Goal: Check status: Check status

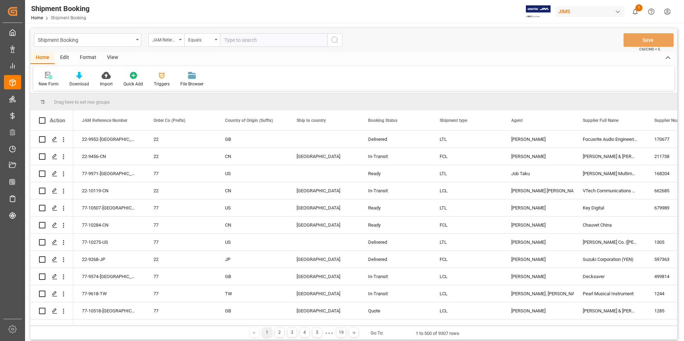
click at [248, 39] on input "text" at bounding box center [273, 40] width 107 height 14
type input "77-10467-US"
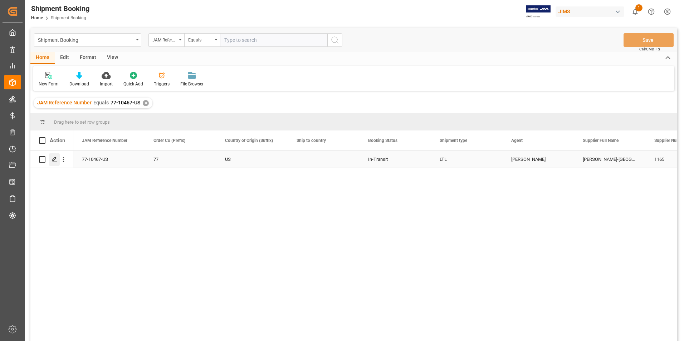
click at [53, 158] on icon "Press SPACE to select this row." at bounding box center [55, 160] width 6 height 6
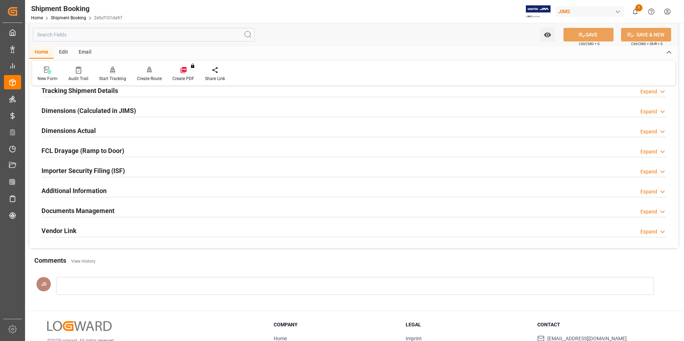
scroll to position [179, 0]
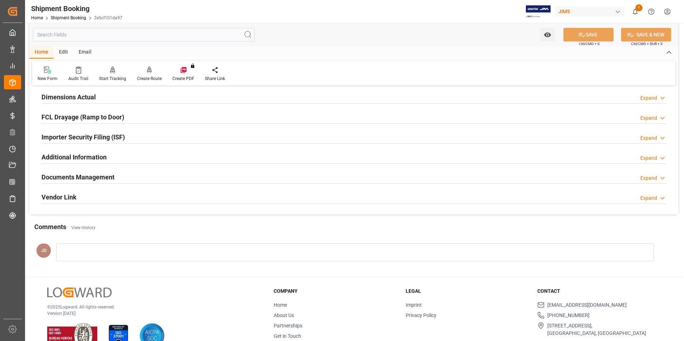
click at [81, 177] on h2 "Documents Management" at bounding box center [77, 177] width 73 height 10
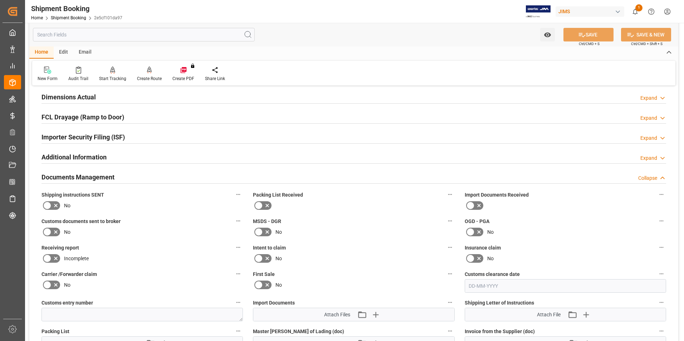
click at [472, 204] on icon at bounding box center [470, 205] width 9 height 9
click at [0, 0] on input "checkbox" at bounding box center [0, 0] width 0 height 0
click at [47, 232] on icon at bounding box center [47, 232] width 9 height 9
click at [0, 0] on input "checkbox" at bounding box center [0, 0] width 0 height 0
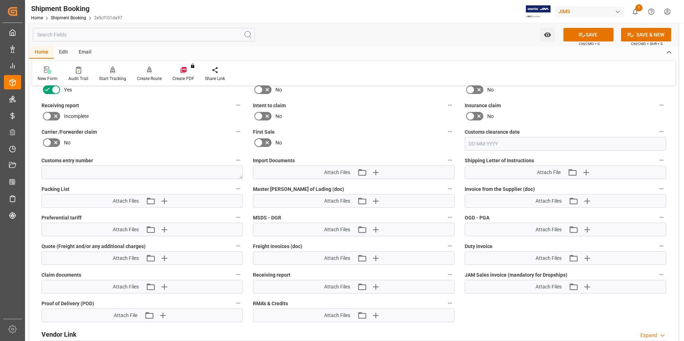
scroll to position [322, 0]
click at [377, 170] on icon "button" at bounding box center [374, 171] width 11 height 11
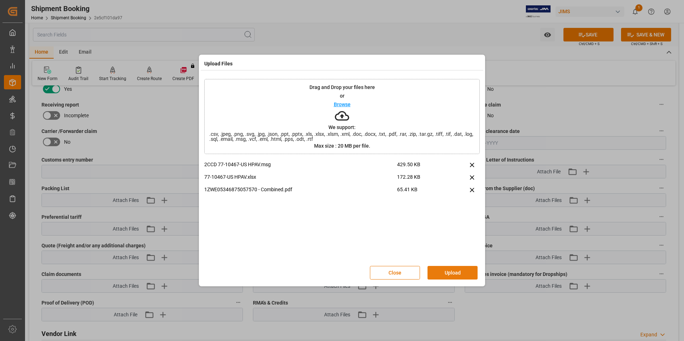
click at [450, 272] on button "Upload" at bounding box center [452, 273] width 50 height 14
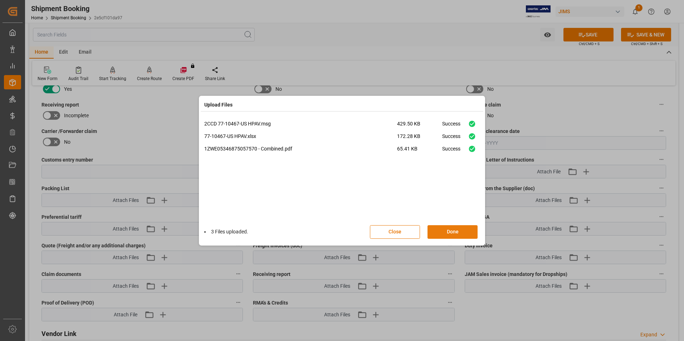
click at [453, 232] on button "Done" at bounding box center [452, 232] width 50 height 14
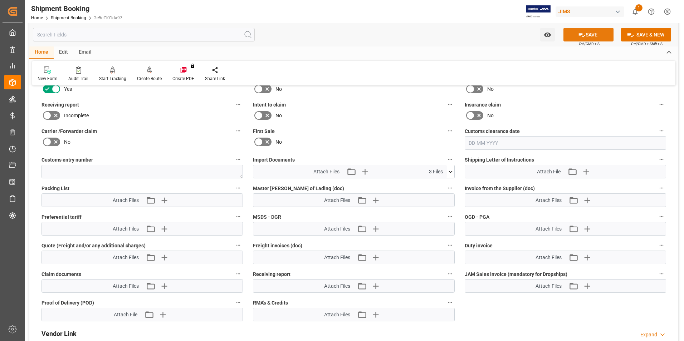
click at [591, 34] on button "SAVE" at bounding box center [588, 35] width 50 height 14
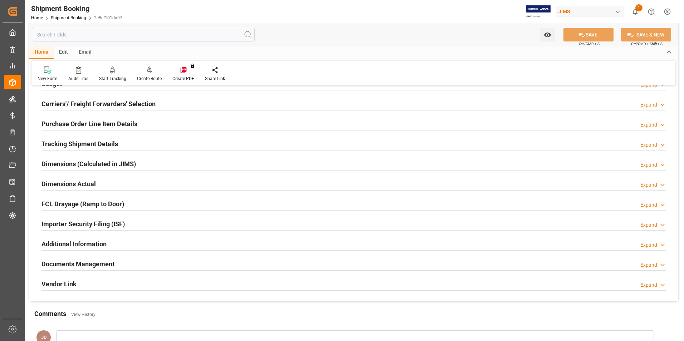
scroll to position [0, 0]
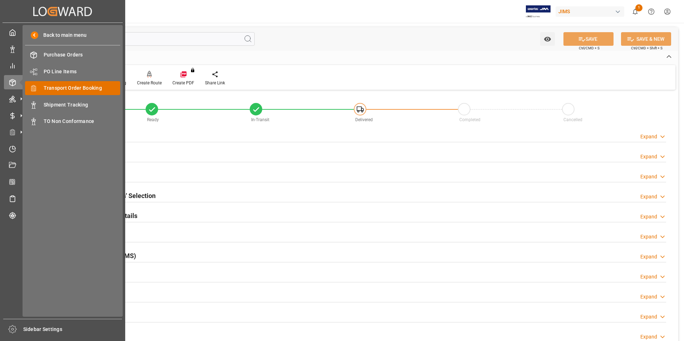
click at [79, 90] on span "Transport Order Booking" at bounding box center [82, 88] width 77 height 8
